Goal: Subscribe to service/newsletter

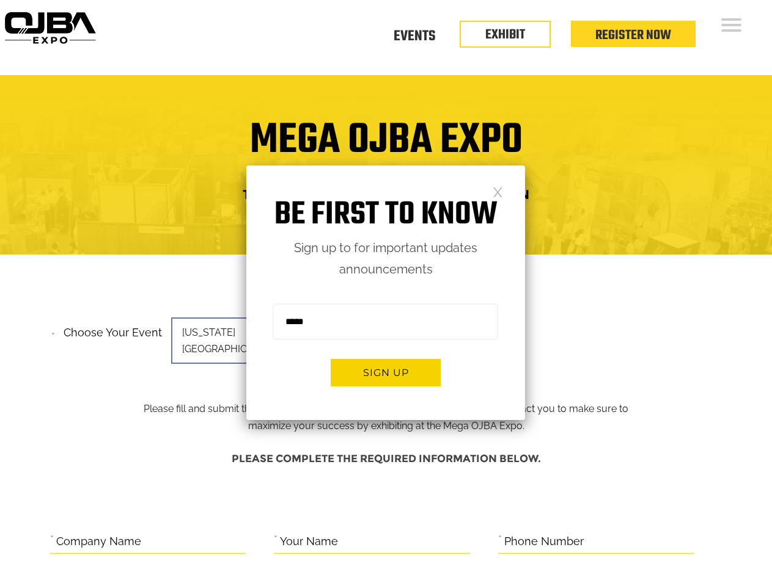
click at [385, 293] on form "Sign me up for the newsletter! ******* Sign up" at bounding box center [385, 350] width 279 height 140
click at [385, 373] on button "Sign up" at bounding box center [385, 372] width 110 height 27
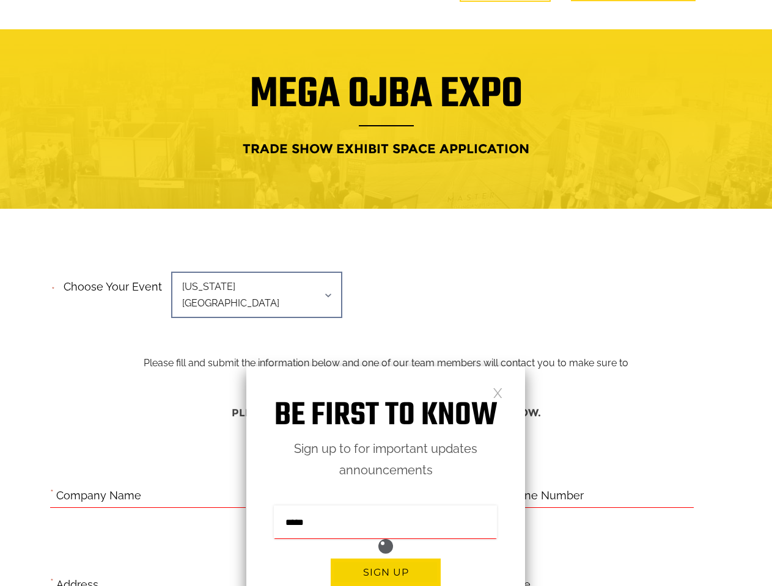
scroll to position [501, 0]
